Goal: Information Seeking & Learning: Learn about a topic

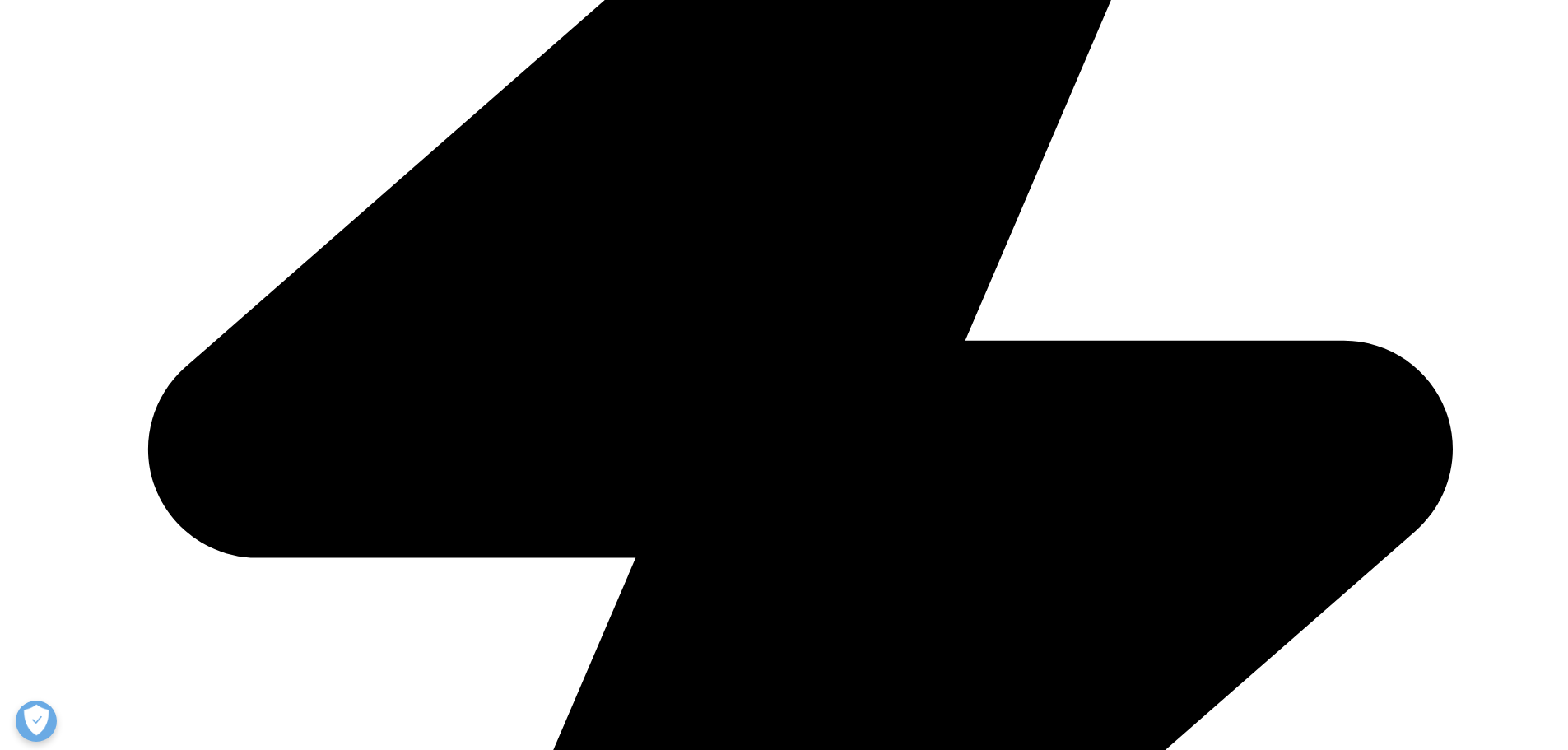
scroll to position [6007, 0]
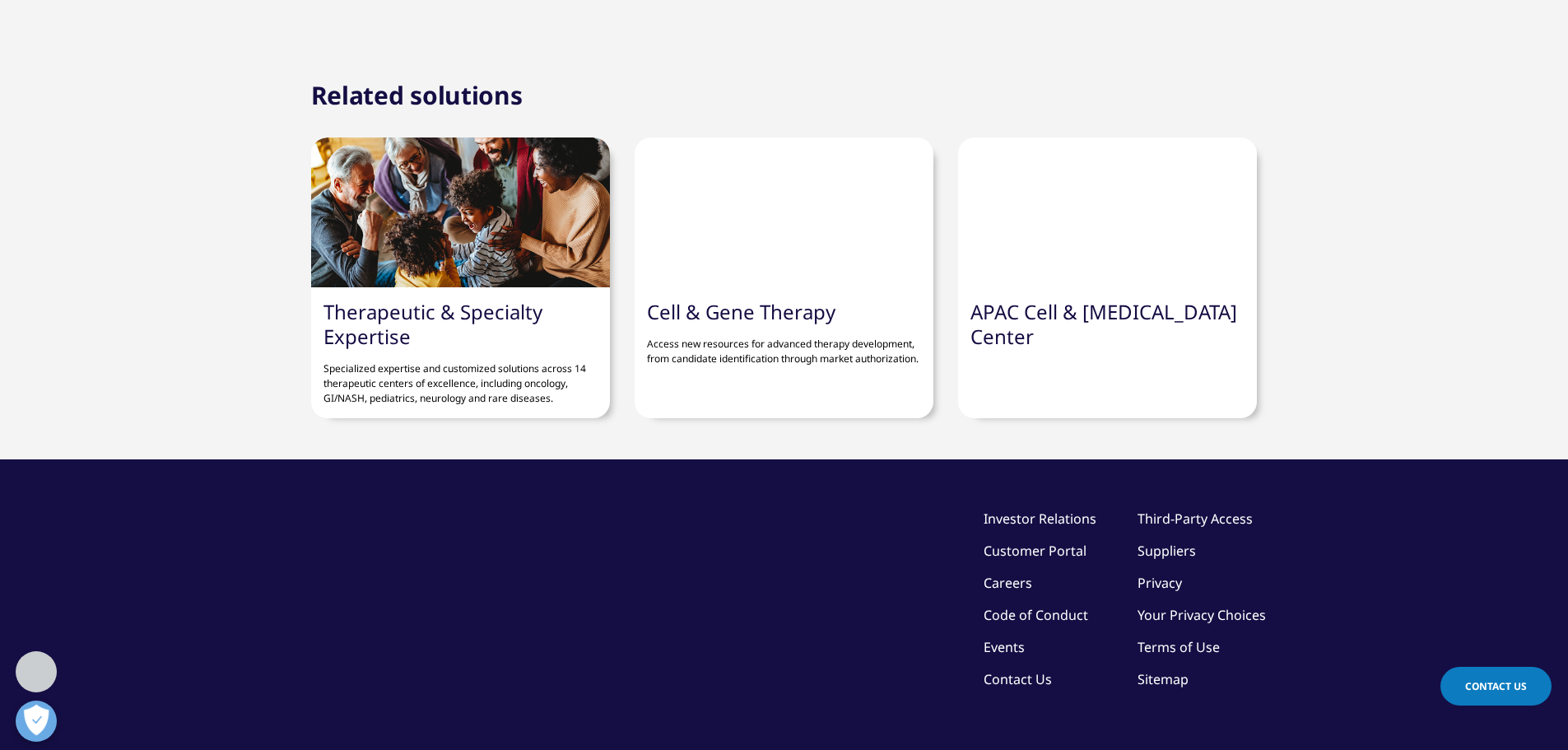
scroll to position [5925, 0]
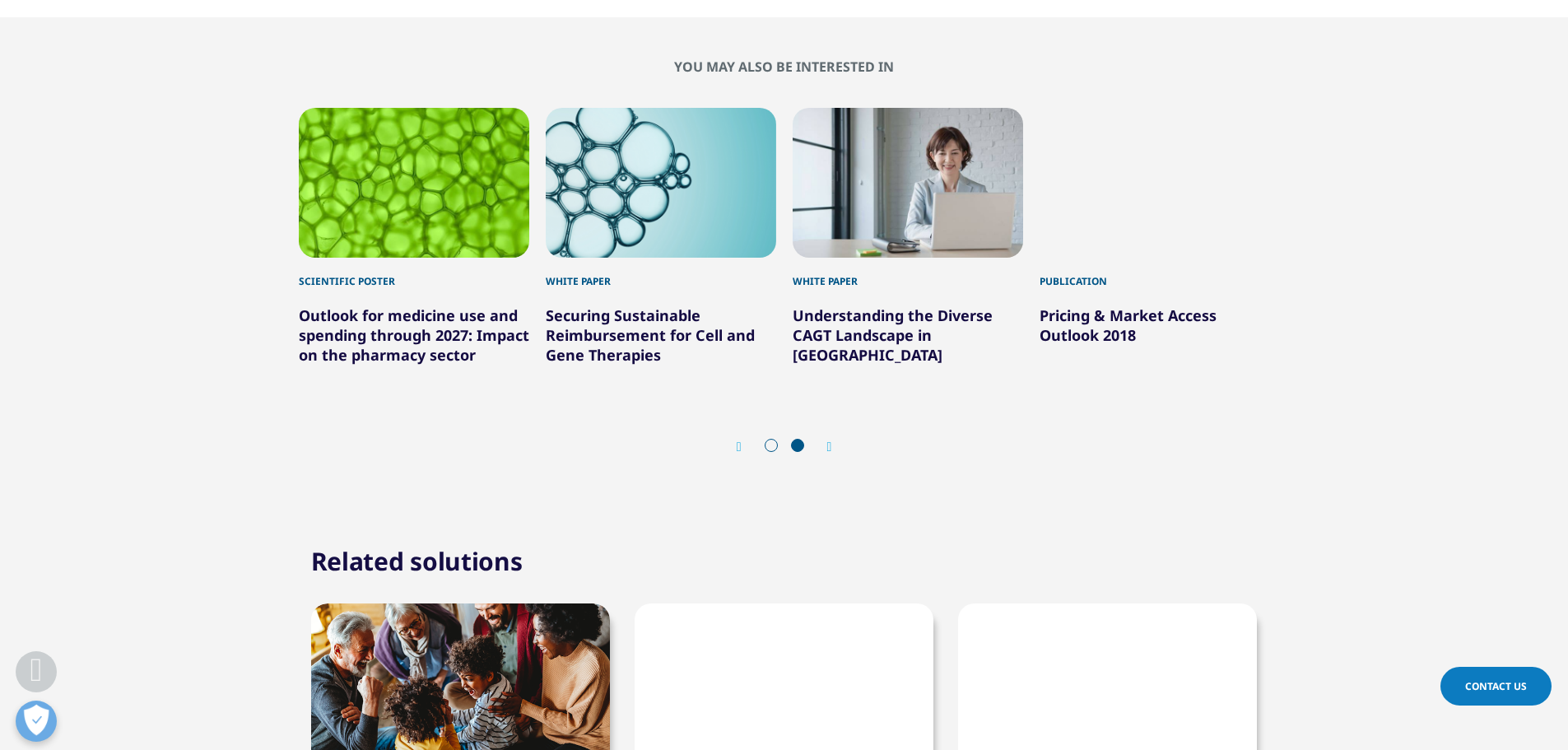
click at [928, 335] on link "Understanding the Diverse CAGT Landscape in [GEOGRAPHIC_DATA]" at bounding box center [892, 334] width 200 height 59
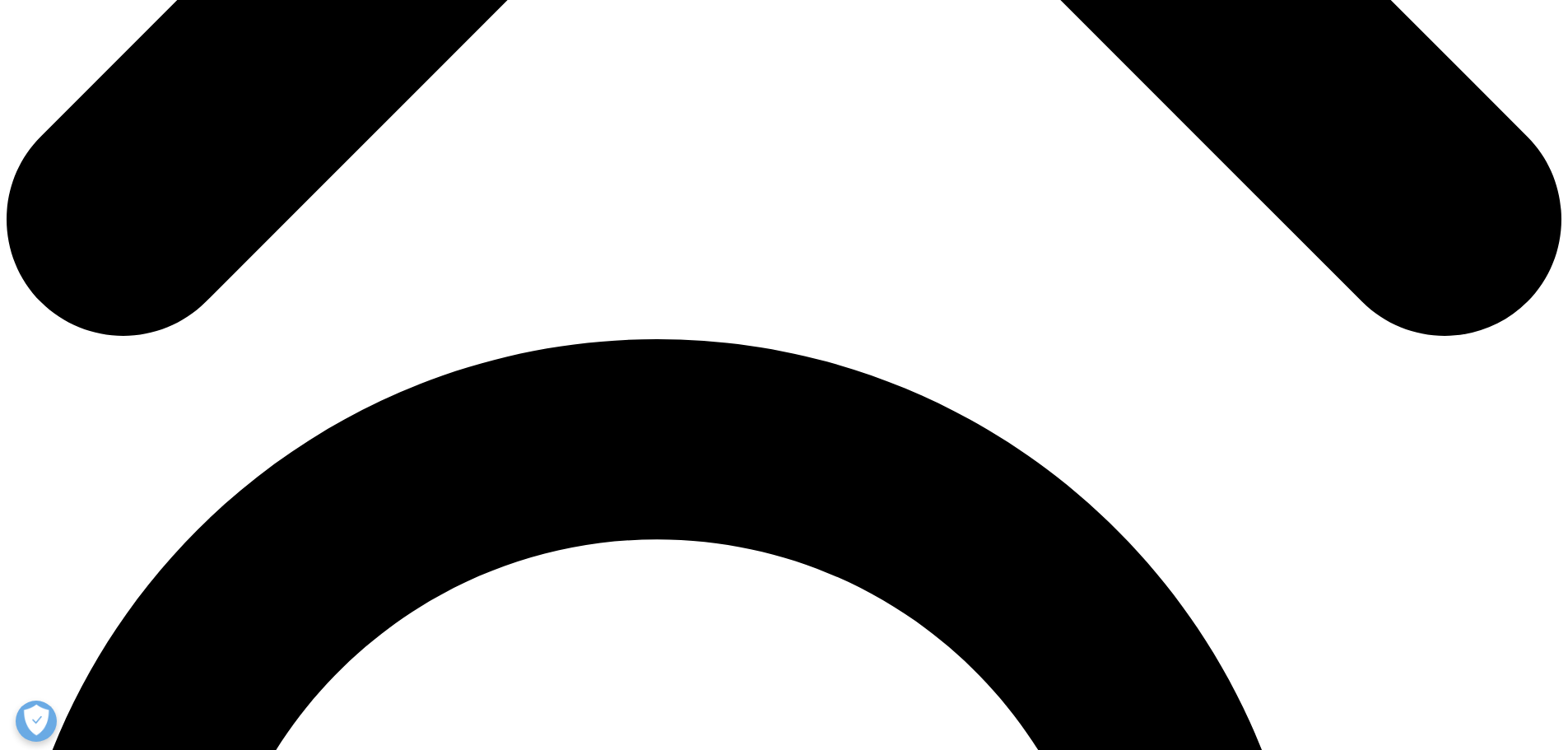
scroll to position [1481, 0]
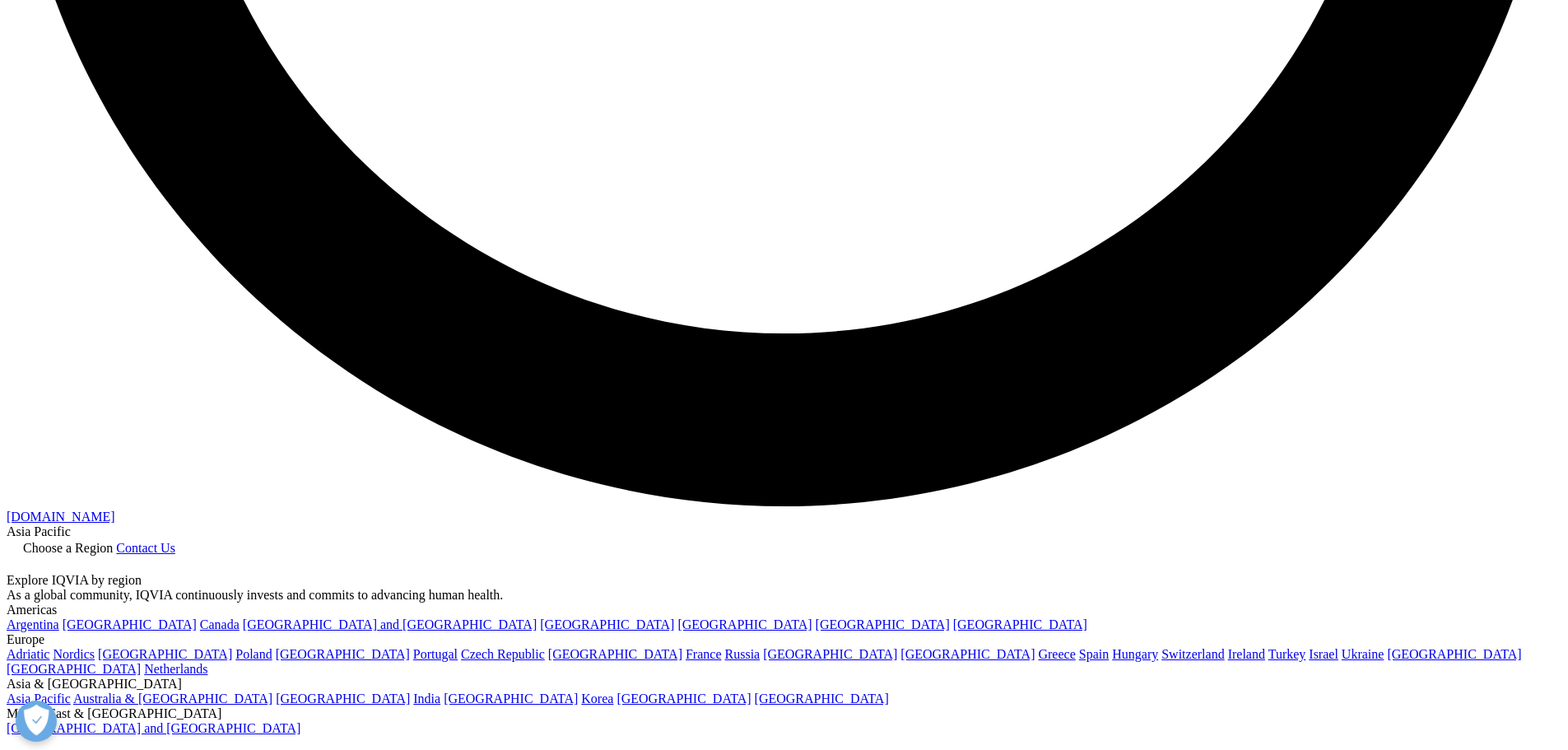
scroll to position [4197, 0]
